Goal: Information Seeking & Learning: Learn about a topic

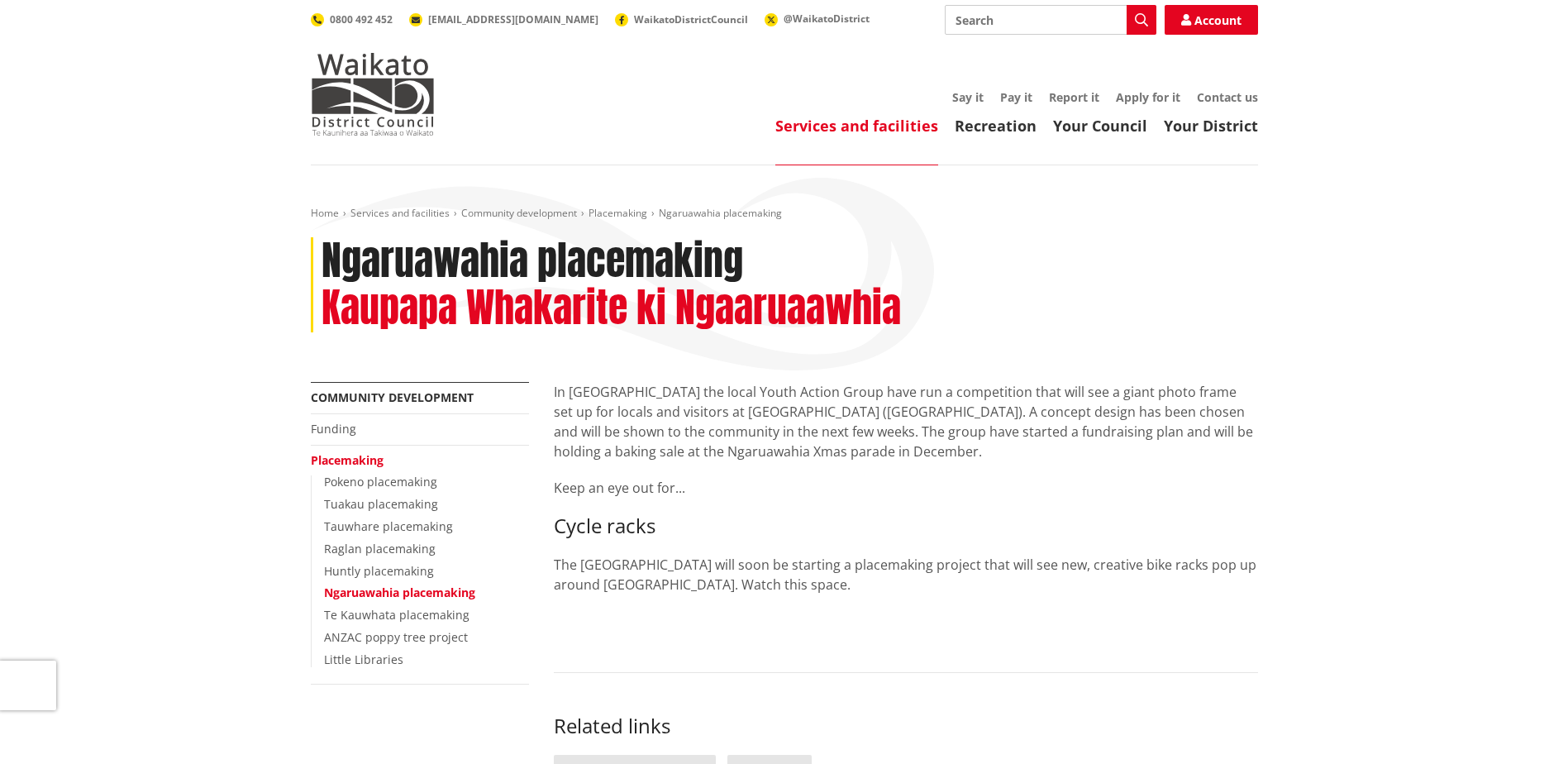
click at [363, 457] on link "Placemaking" at bounding box center [348, 460] width 73 height 16
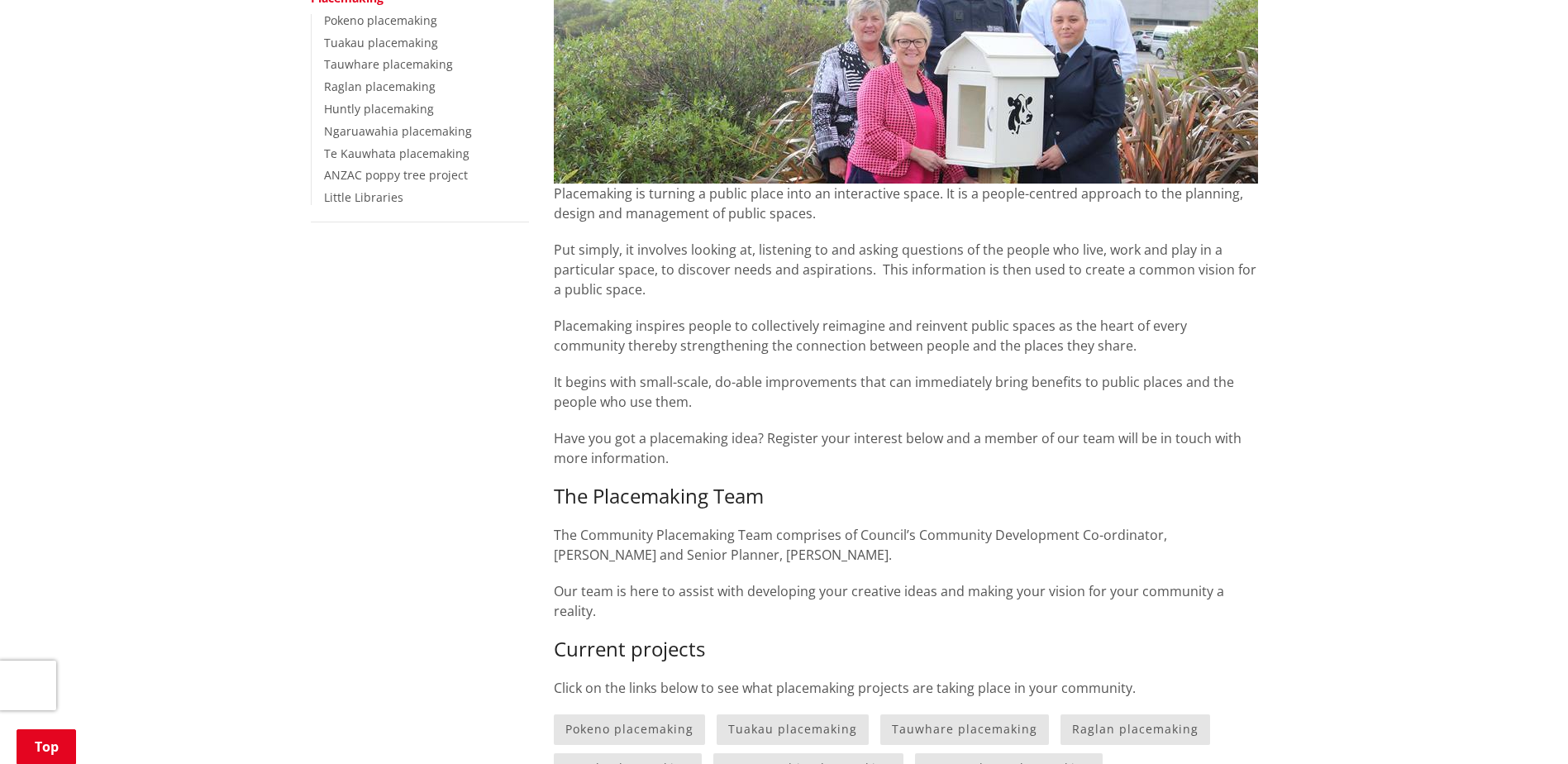
scroll to position [414, 0]
click at [914, 558] on p "The Community Placemaking Team comprises of Council’s Community Development Co-…" at bounding box center [906, 546] width 704 height 40
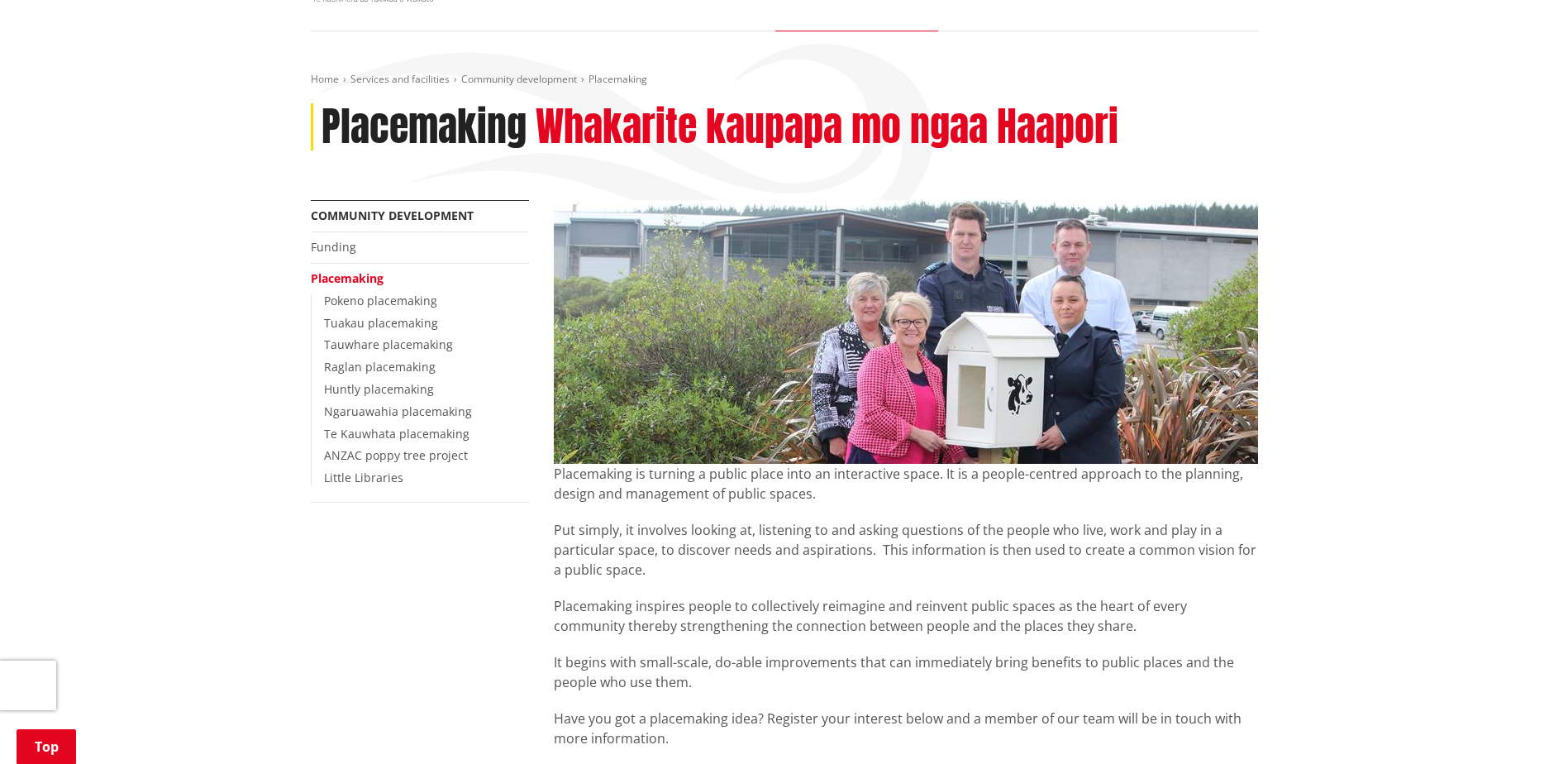
scroll to position [0, 0]
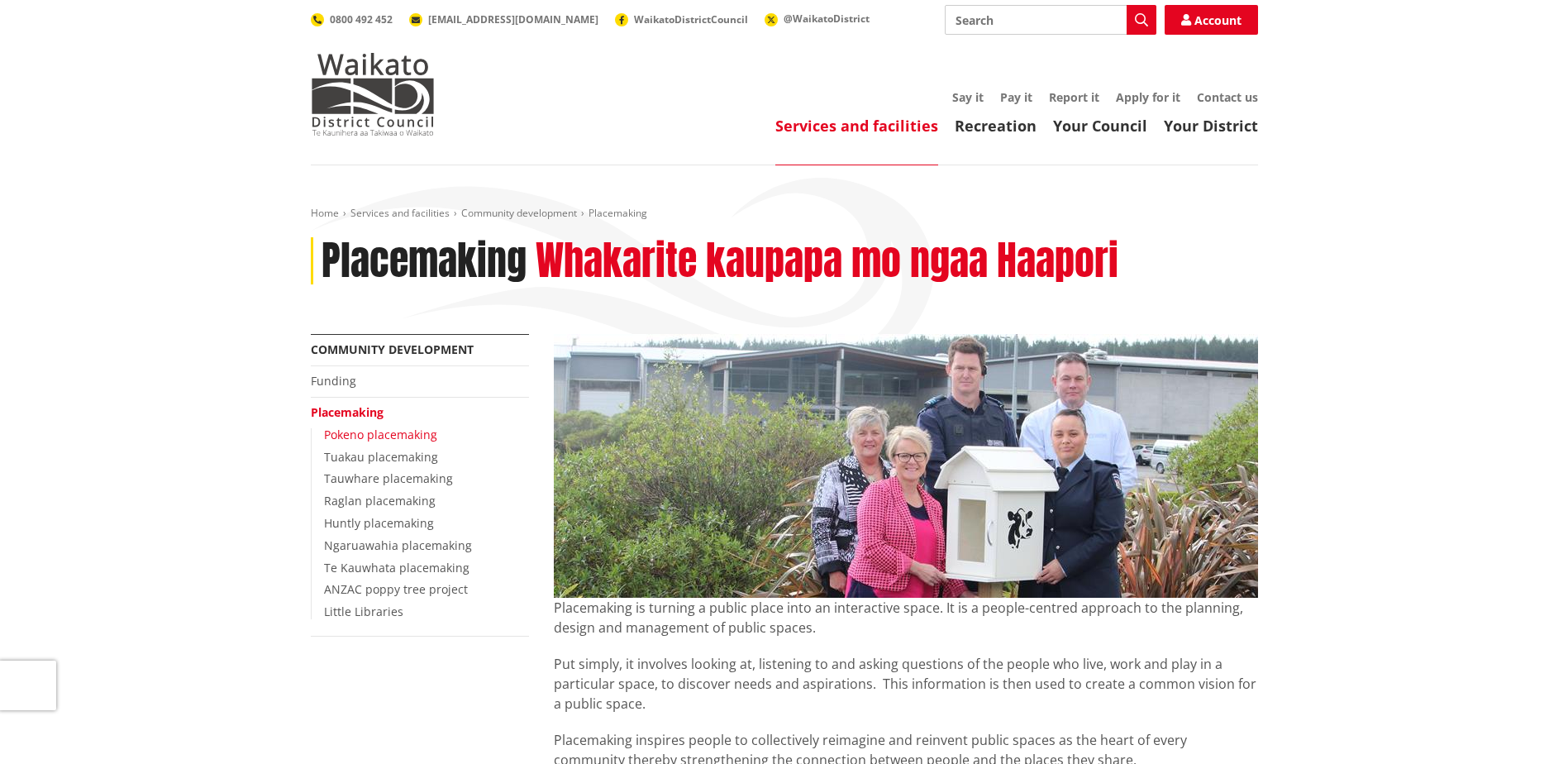
click at [381, 433] on link "Pokeno placemaking" at bounding box center [381, 435] width 113 height 16
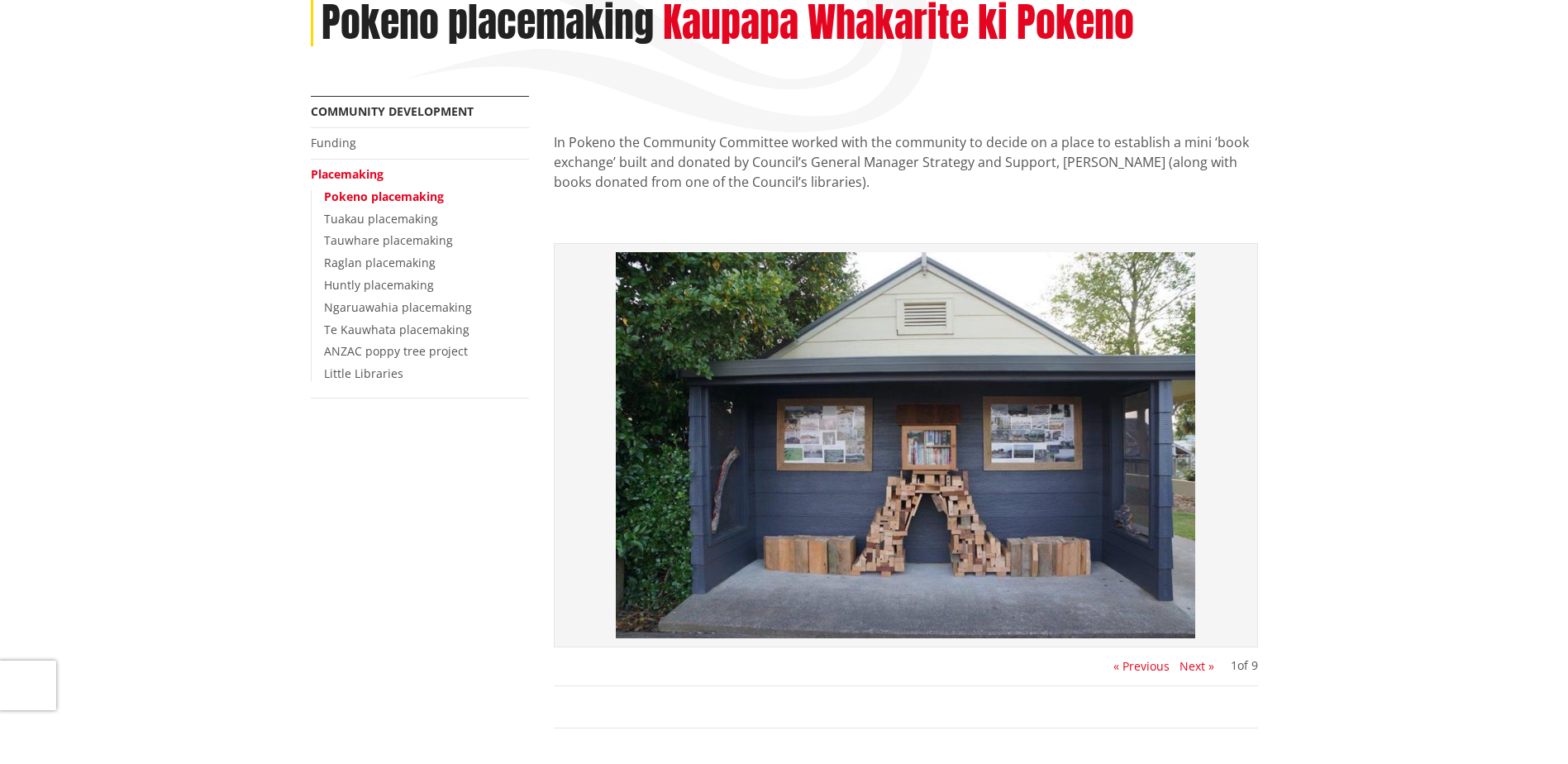
scroll to position [83, 0]
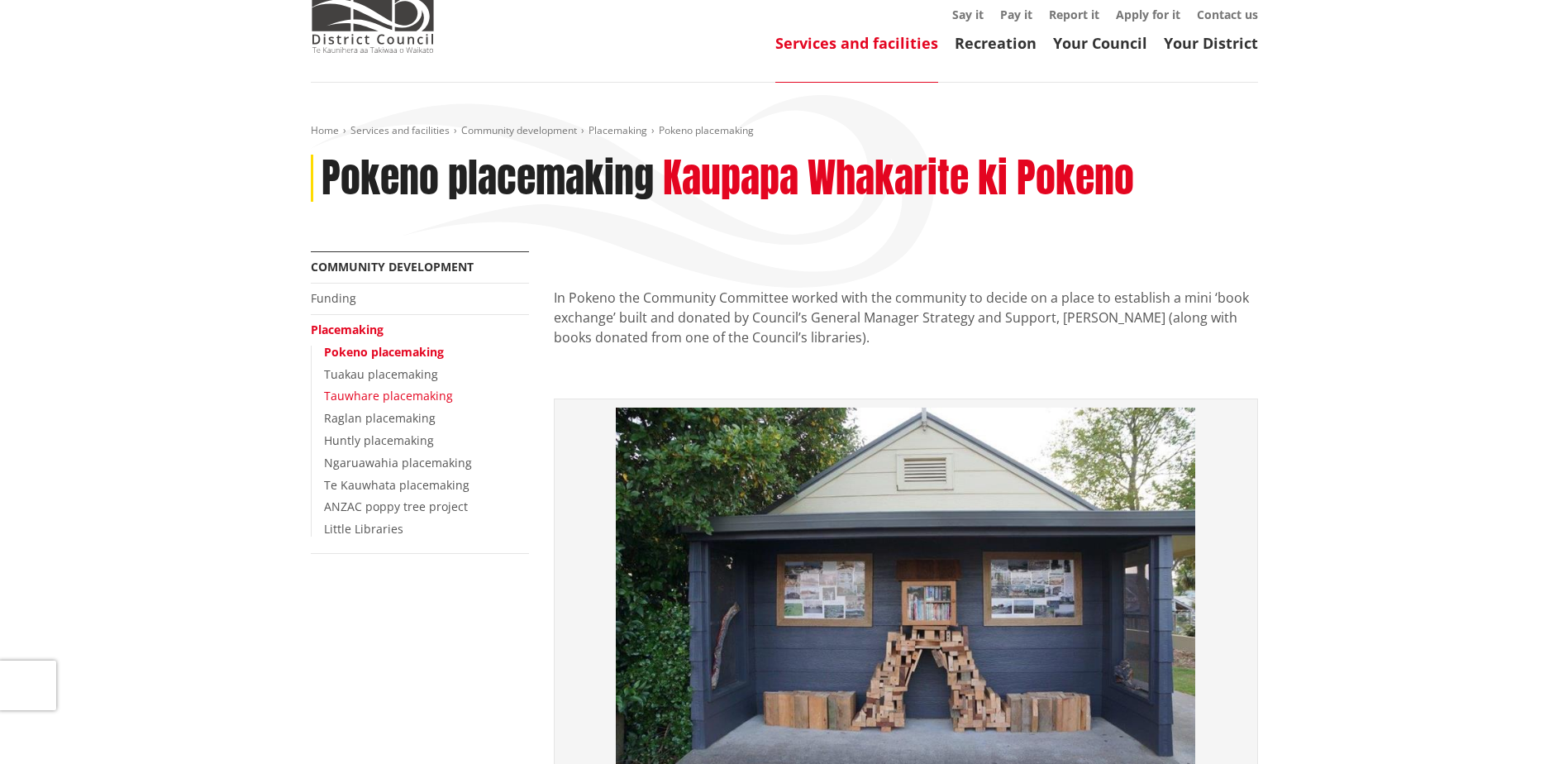
click at [407, 395] on link "Tauwhare placemaking" at bounding box center [389, 395] width 129 height 16
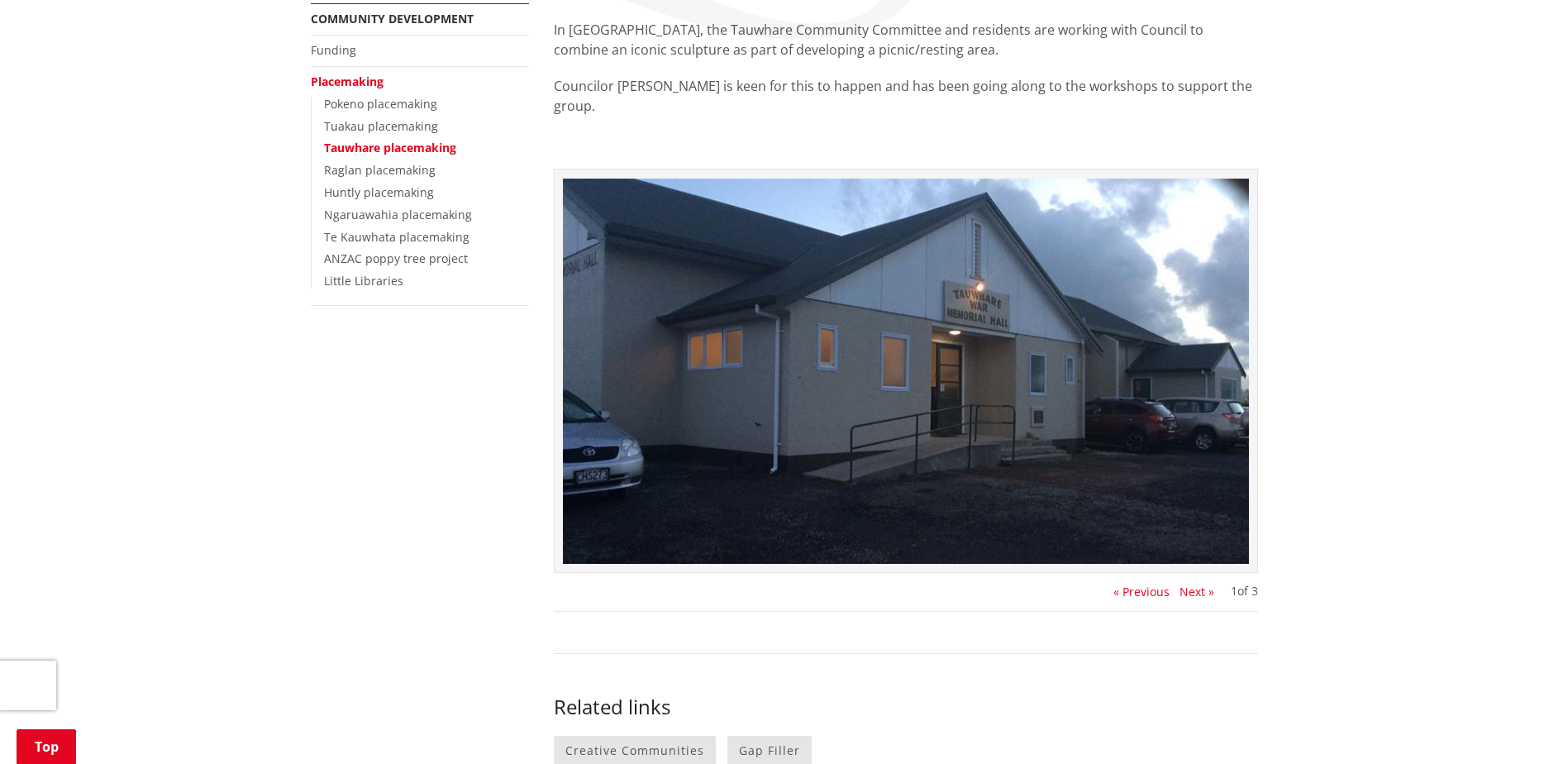
scroll to position [83, 0]
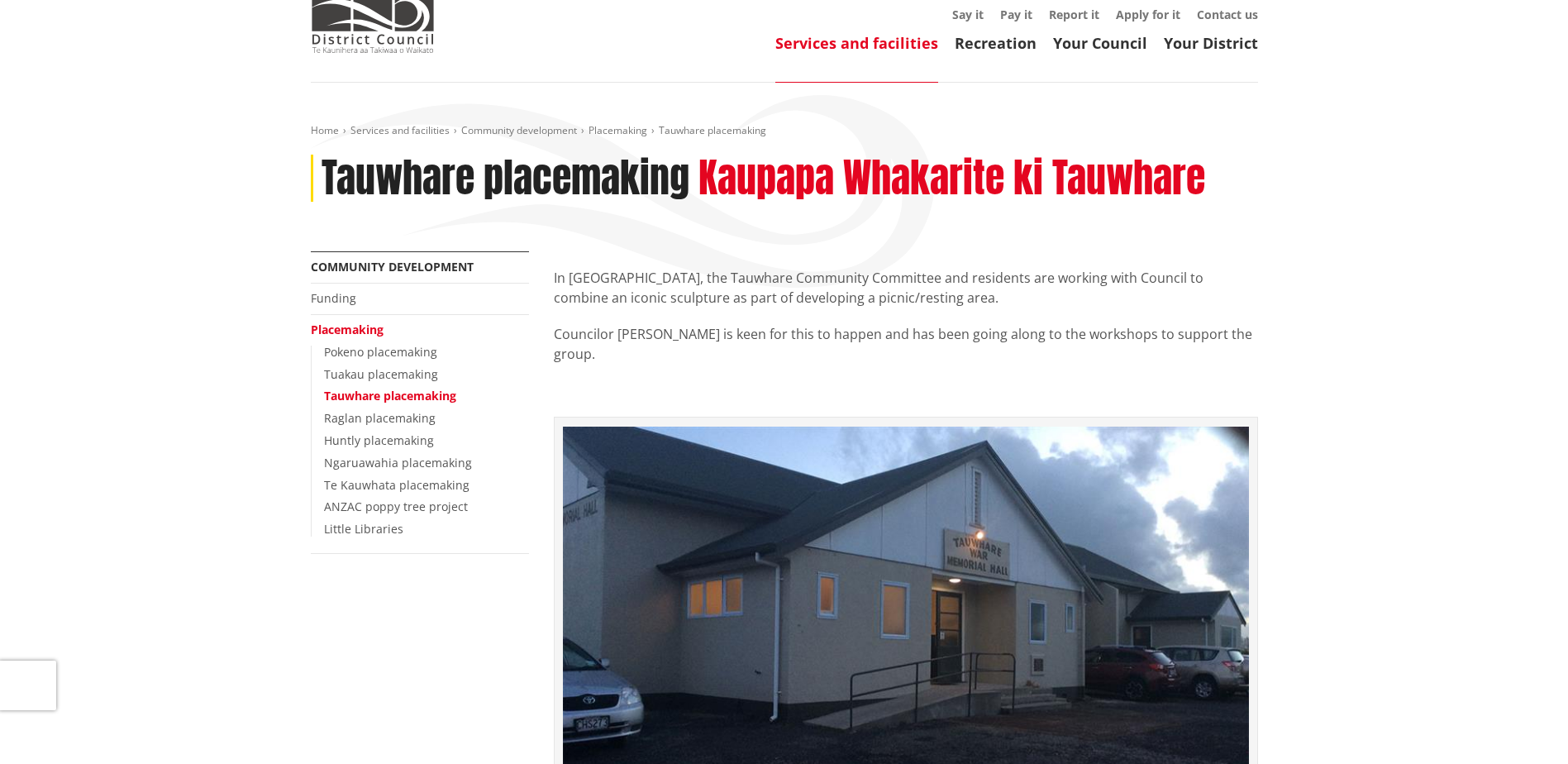
click at [345, 327] on link "Placemaking" at bounding box center [348, 329] width 73 height 16
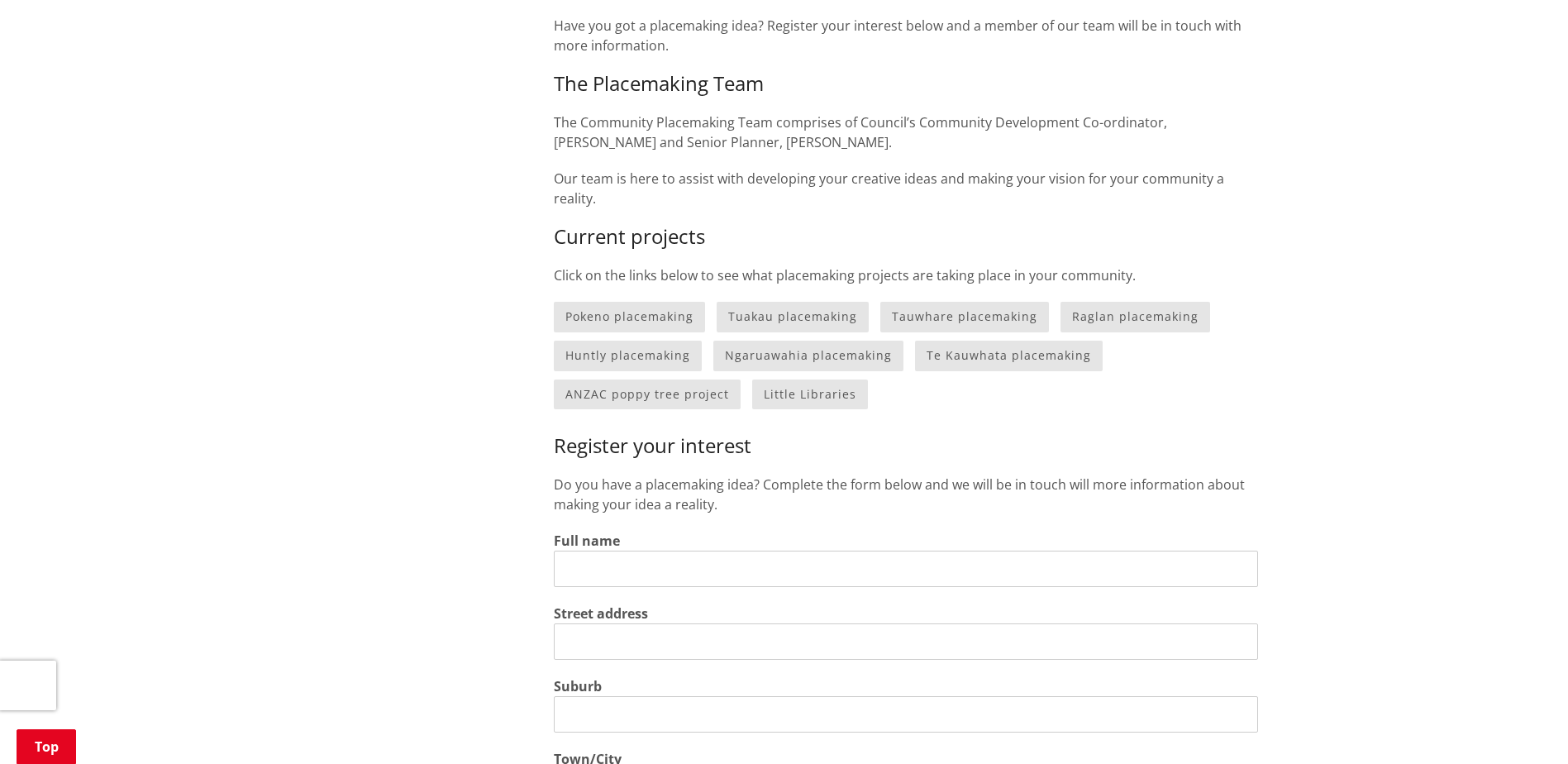
scroll to position [1075, 0]
